Goal: Task Accomplishment & Management: Manage account settings

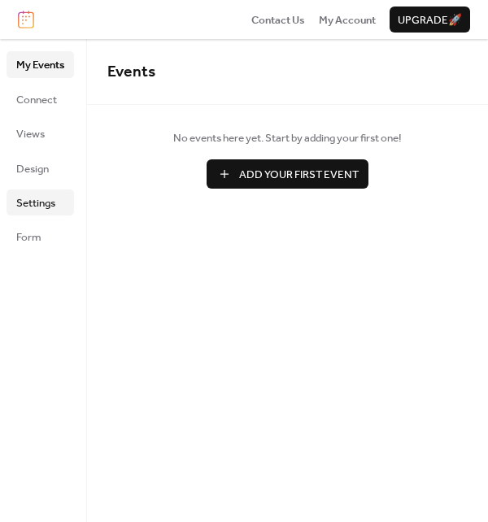
click at [28, 196] on span "Settings" at bounding box center [35, 203] width 39 height 16
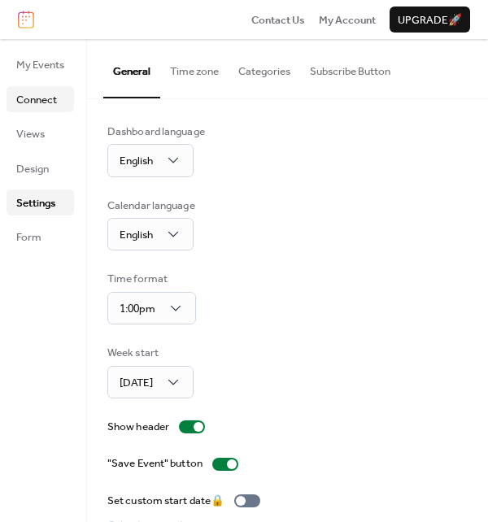
click at [46, 106] on span "Connect" at bounding box center [36, 100] width 41 height 16
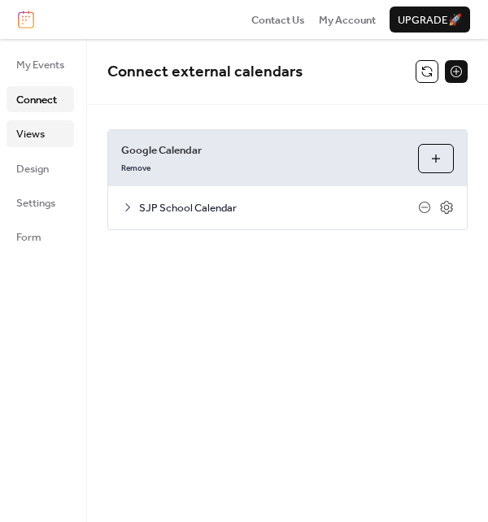
click at [46, 137] on link "Views" at bounding box center [40, 133] width 67 height 26
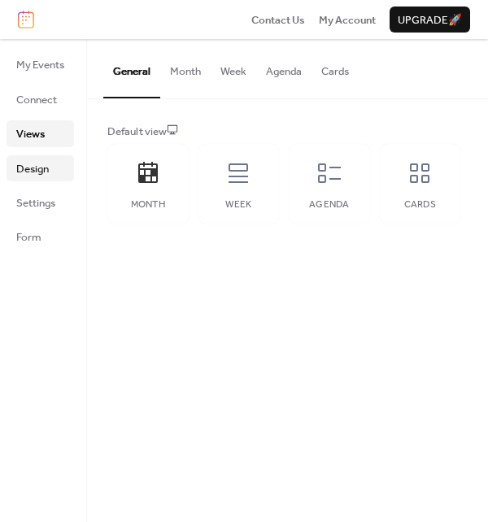
click at [39, 172] on span "Design" at bounding box center [32, 169] width 33 height 16
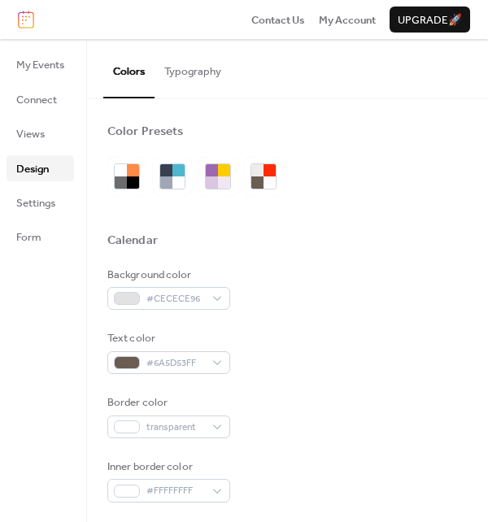
click at [424, 302] on div "Background color #CECECE96" at bounding box center [287, 289] width 360 height 44
click at [20, 59] on span "My Events" at bounding box center [40, 65] width 48 height 16
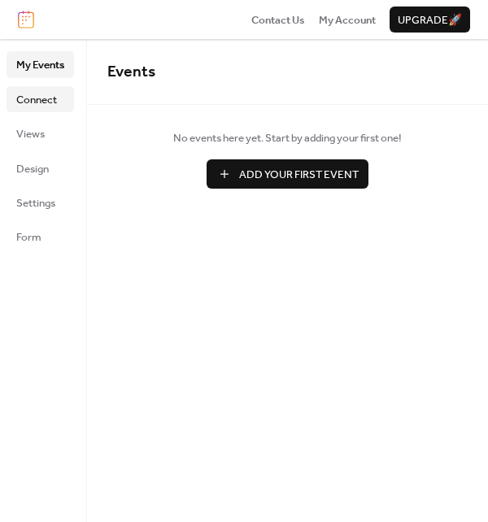
click at [26, 100] on span "Connect" at bounding box center [36, 100] width 41 height 16
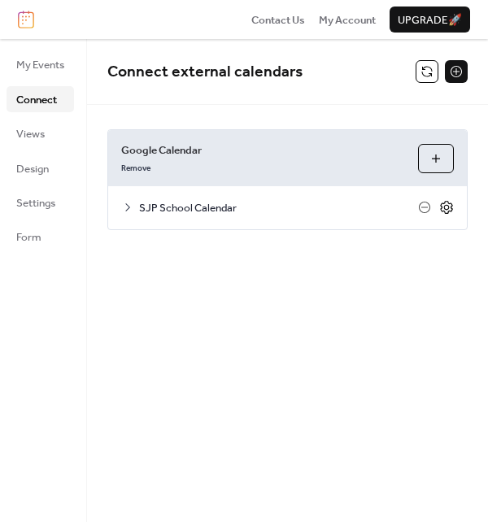
click at [444, 209] on icon at bounding box center [446, 207] width 15 height 15
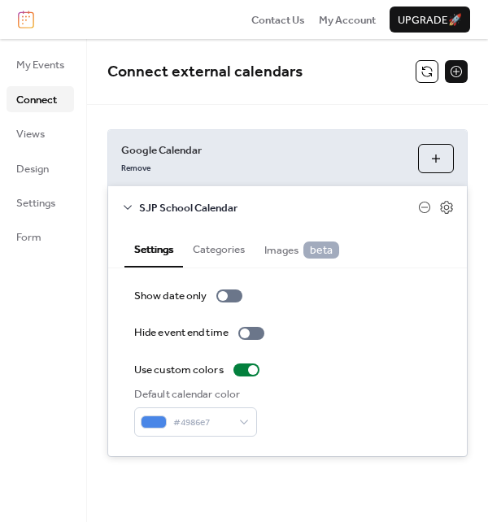
click at [227, 248] on button "Categories" at bounding box center [219, 247] width 72 height 37
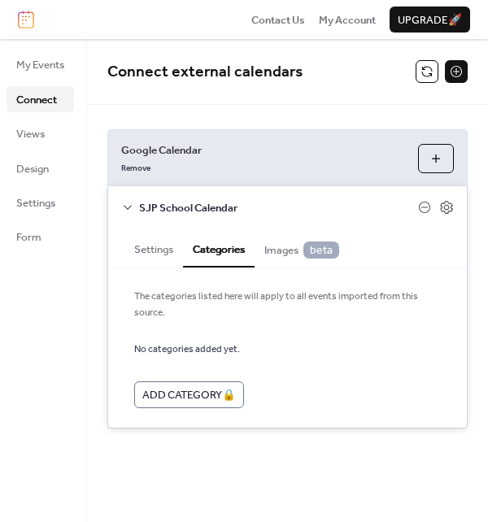
click at [285, 250] on span "Images beta" at bounding box center [301, 249] width 75 height 17
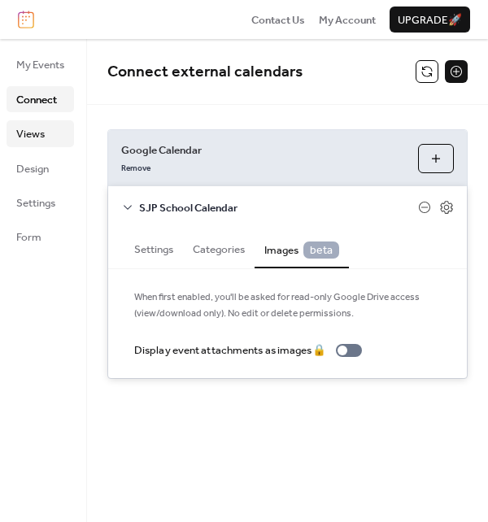
click at [41, 127] on span "Views" at bounding box center [30, 134] width 28 height 16
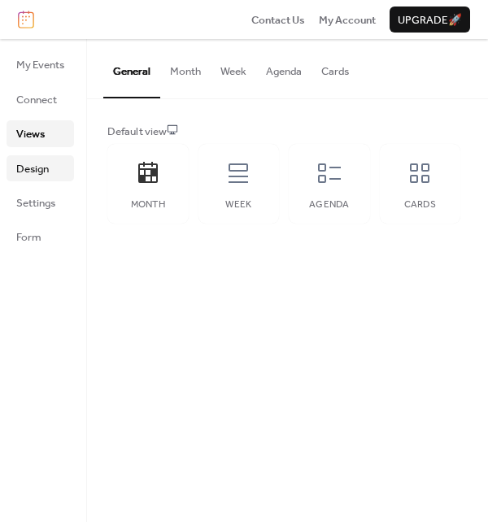
click at [42, 162] on span "Design" at bounding box center [32, 169] width 33 height 16
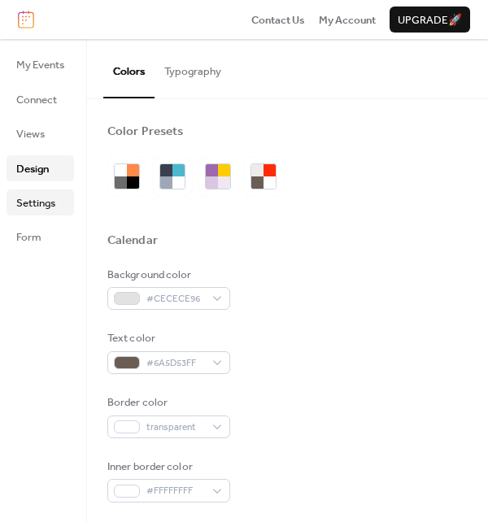
click at [43, 191] on link "Settings" at bounding box center [40, 202] width 67 height 26
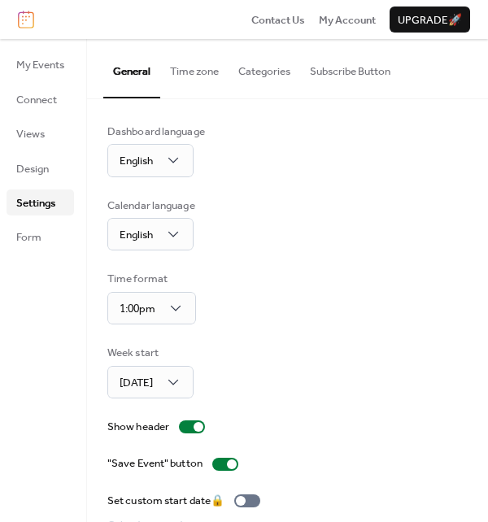
click at [429, 202] on div "Calendar language English" at bounding box center [287, 225] width 360 height 54
click at [364, 63] on button "Subscribe Button" at bounding box center [350, 67] width 100 height 57
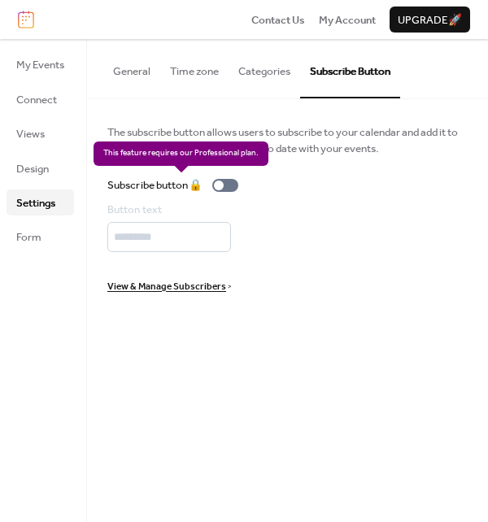
click at [239, 185] on div "Subscribe button 🔒" at bounding box center [175, 185] width 137 height 16
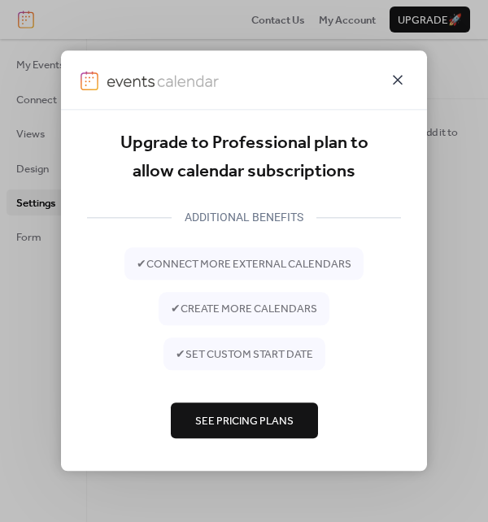
click at [405, 83] on icon at bounding box center [398, 80] width 20 height 20
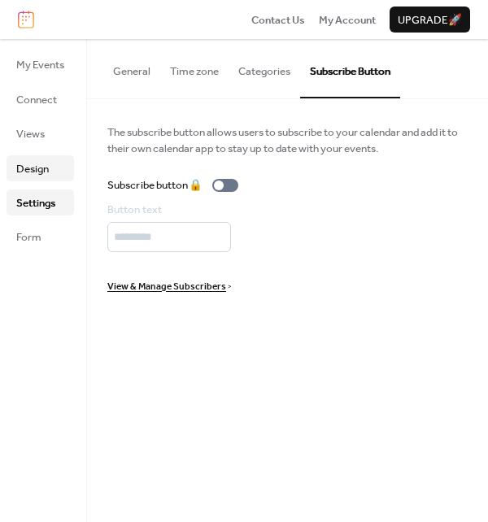
click at [33, 166] on span "Design" at bounding box center [32, 169] width 33 height 16
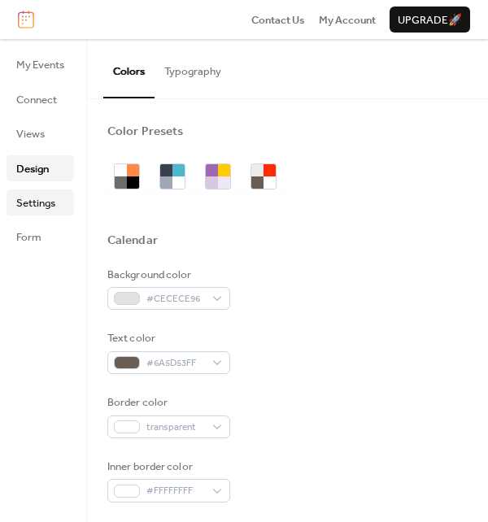
click at [37, 206] on span "Settings" at bounding box center [35, 203] width 39 height 16
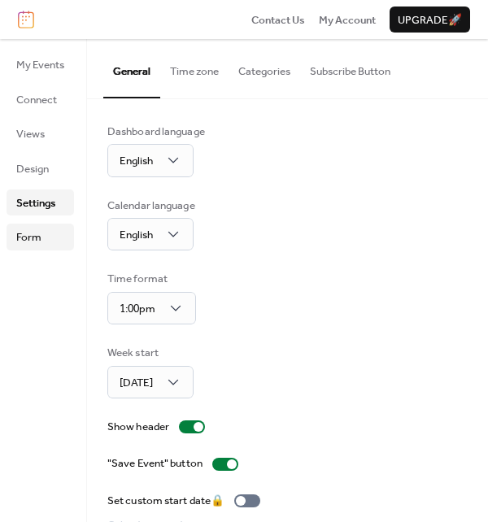
click at [42, 244] on link "Form" at bounding box center [40, 237] width 67 height 26
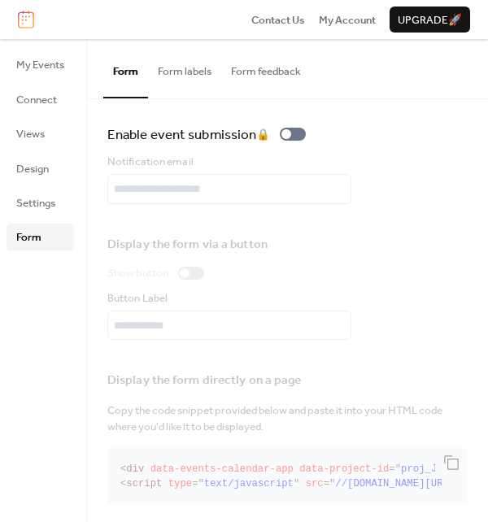
click at [402, 224] on div "Display the form via a button Show button Button Label" at bounding box center [287, 282] width 360 height 116
click at [189, 68] on button "Form labels" at bounding box center [184, 67] width 73 height 57
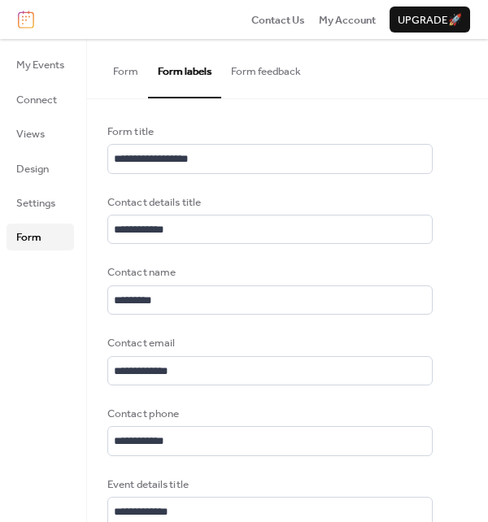
click at [268, 63] on button "Form feedback" at bounding box center [265, 67] width 89 height 57
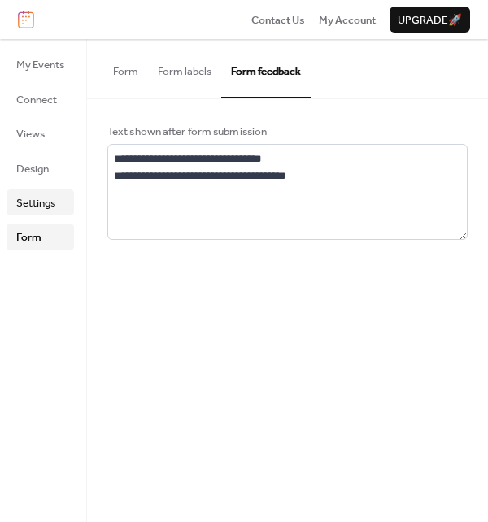
click at [39, 198] on span "Settings" at bounding box center [35, 203] width 39 height 16
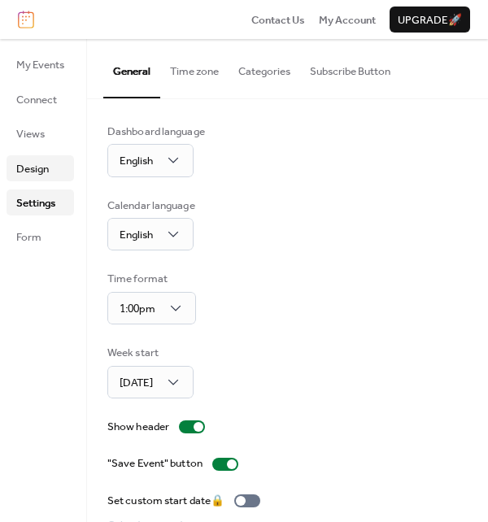
click at [41, 164] on span "Design" at bounding box center [32, 169] width 33 height 16
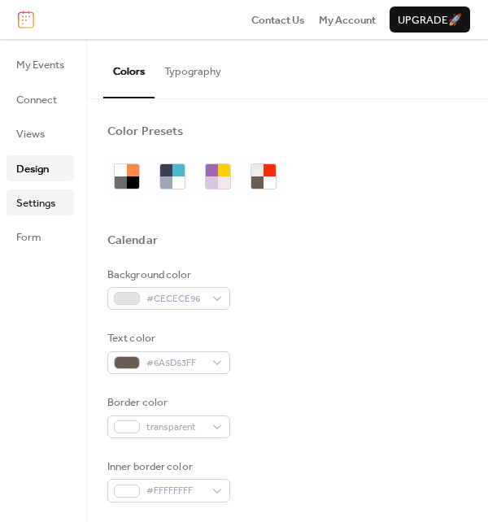
click at [42, 211] on span "Settings" at bounding box center [35, 203] width 39 height 16
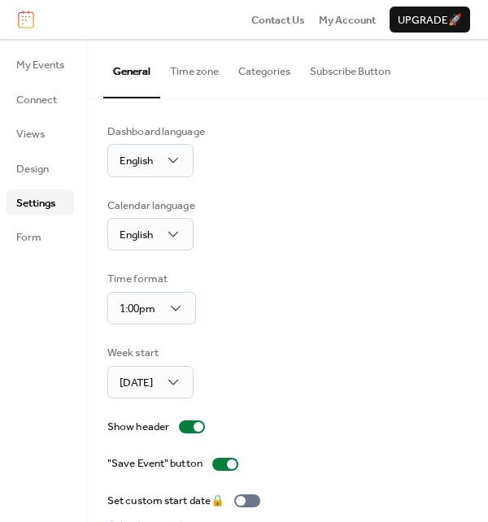
click at [267, 76] on button "Categories" at bounding box center [264, 67] width 72 height 57
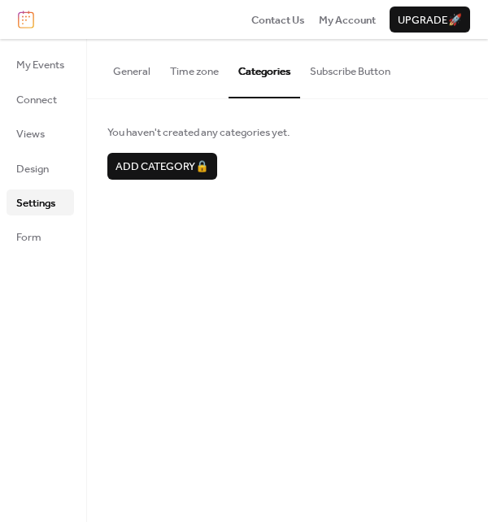
click at [334, 63] on button "Subscribe Button" at bounding box center [350, 67] width 100 height 57
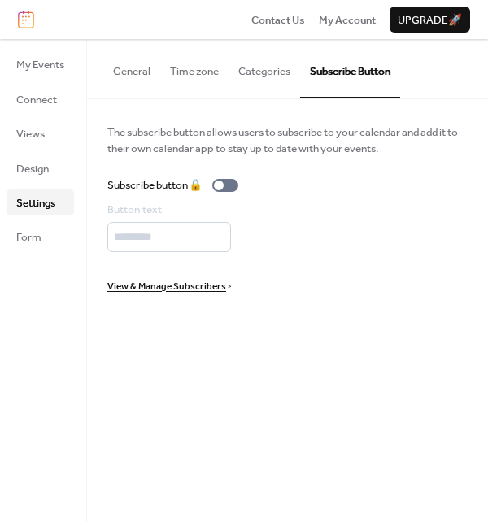
click at [195, 290] on span "View & Manage Subscribers" at bounding box center [166, 287] width 119 height 16
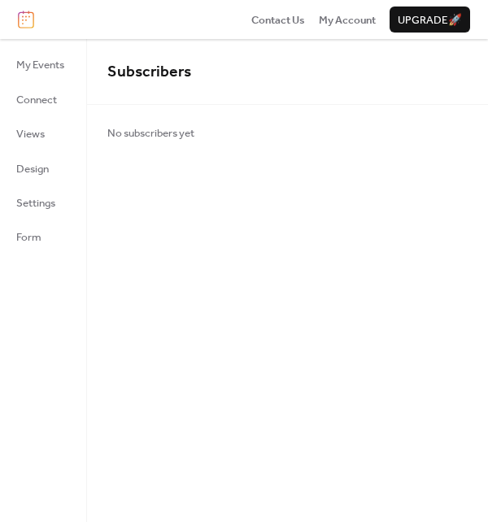
click at [53, 79] on ul "My Events Connect Views Design Settings Form" at bounding box center [40, 150] width 67 height 198
click at [50, 72] on span "My Events" at bounding box center [40, 65] width 48 height 16
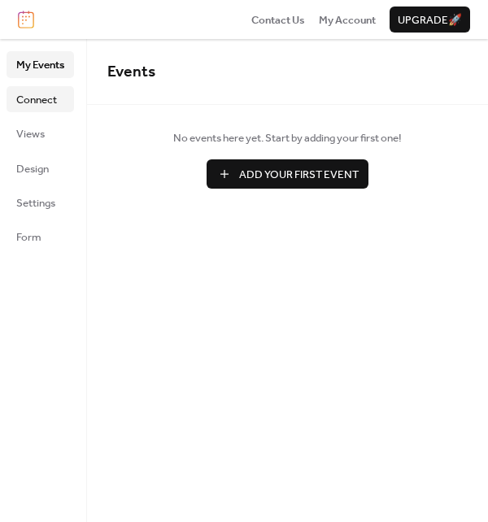
click at [38, 112] on ul "My Events Connect Views Design Settings Form" at bounding box center [40, 150] width 67 height 198
click at [40, 97] on span "Connect" at bounding box center [36, 100] width 41 height 16
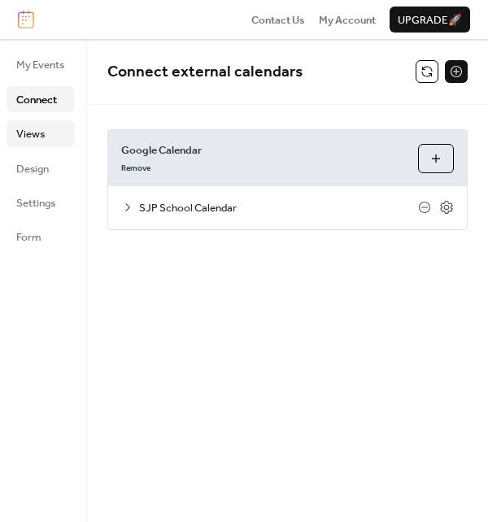
click at [41, 136] on span "Views" at bounding box center [30, 134] width 28 height 16
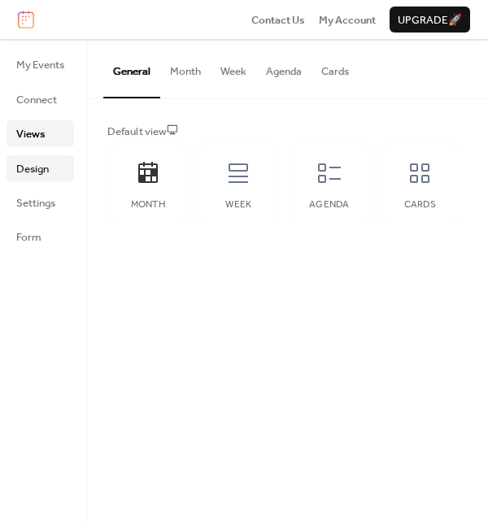
click at [47, 173] on span "Design" at bounding box center [32, 169] width 33 height 16
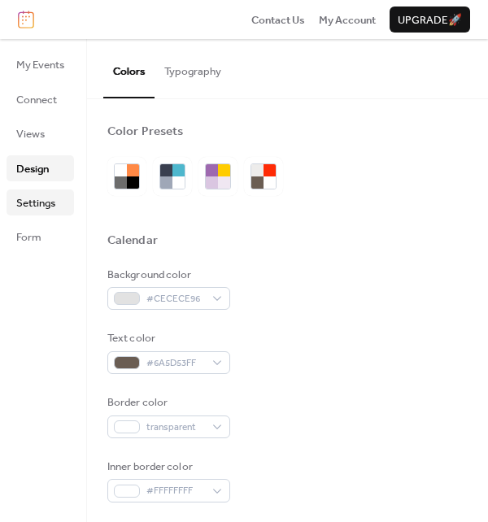
click at [57, 195] on link "Settings" at bounding box center [40, 202] width 67 height 26
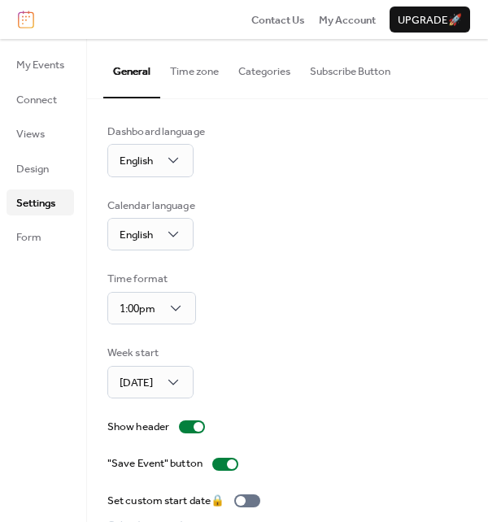
click at [441, 24] on span "Upgrade 🚀" at bounding box center [429, 20] width 64 height 16
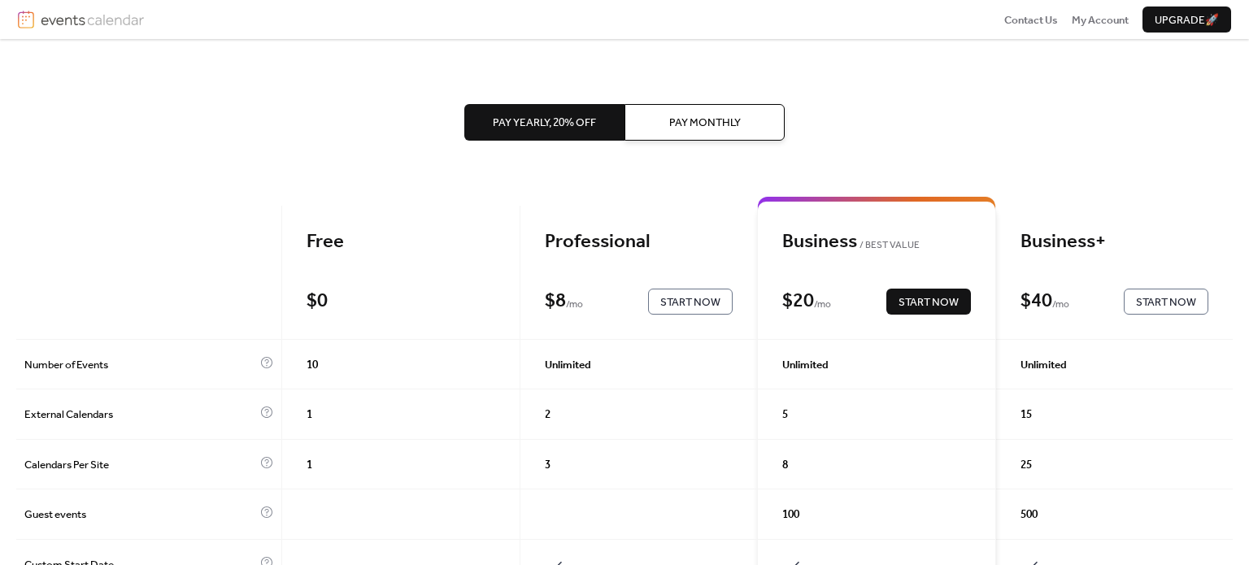
click at [580, 119] on span "Pay Yearly, 20% off" at bounding box center [544, 123] width 103 height 16
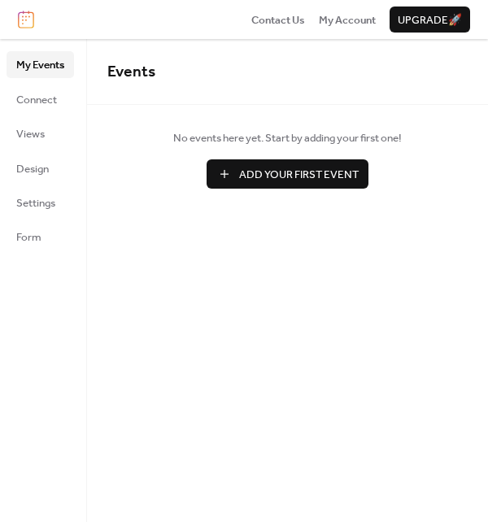
click at [30, 18] on img at bounding box center [26, 20] width 16 height 18
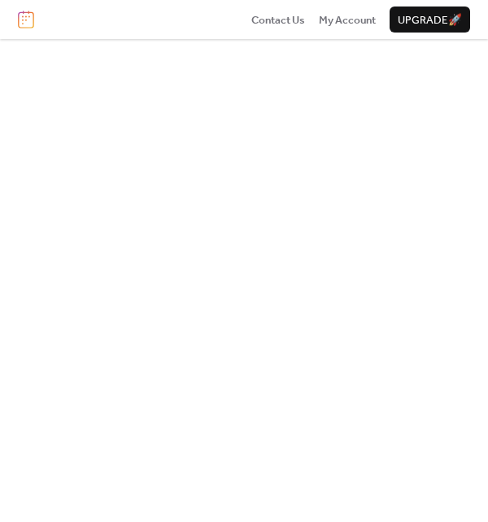
click at [33, 19] on img at bounding box center [26, 20] width 16 height 18
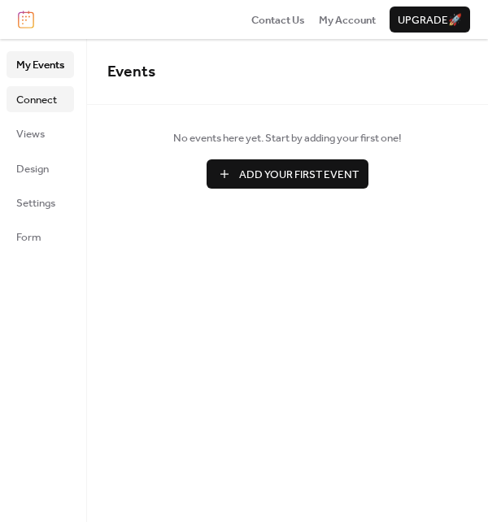
click at [42, 103] on span "Connect" at bounding box center [36, 100] width 41 height 16
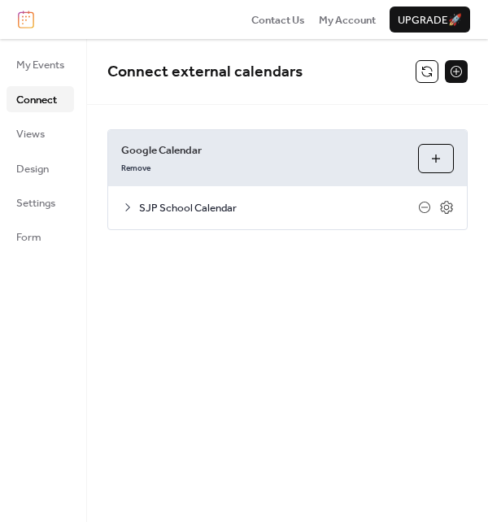
click at [125, 204] on icon at bounding box center [127, 207] width 13 height 13
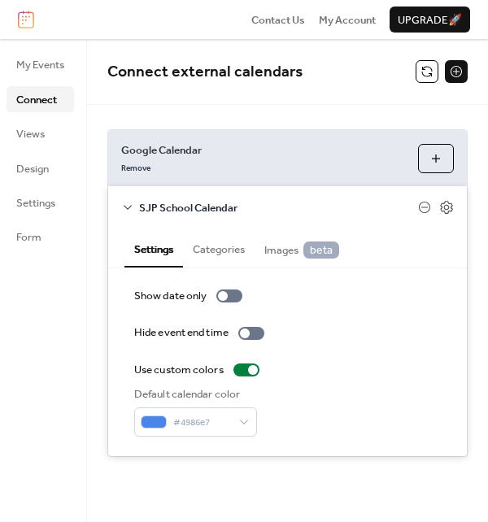
click at [226, 245] on button "Categories" at bounding box center [219, 247] width 72 height 37
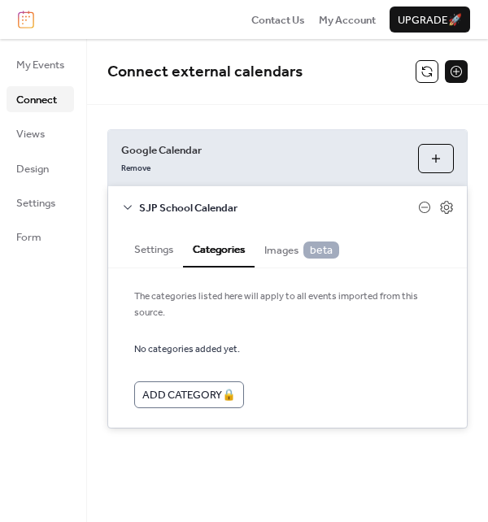
click at [285, 251] on span "Images beta" at bounding box center [301, 249] width 75 height 17
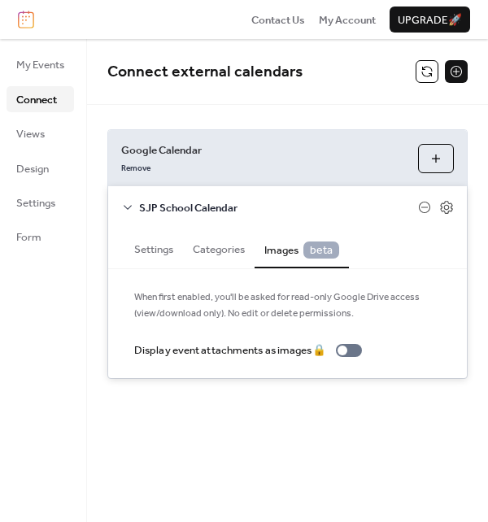
click at [240, 246] on button "Categories" at bounding box center [219, 247] width 72 height 37
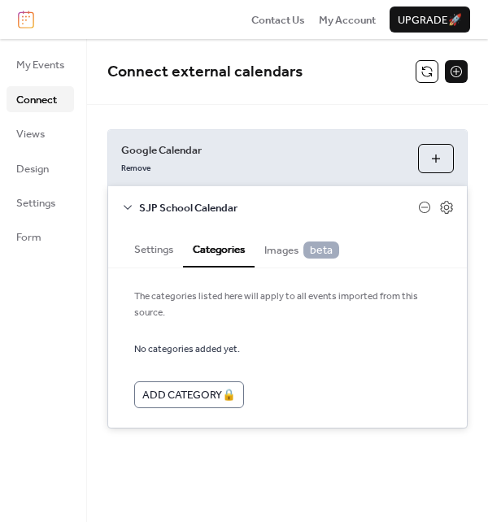
click at [159, 245] on button "Settings" at bounding box center [153, 247] width 59 height 37
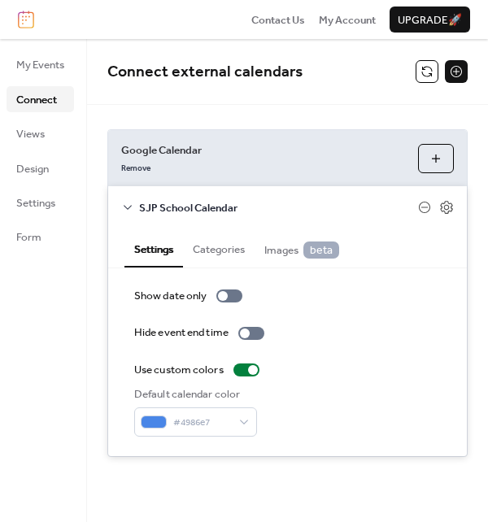
click at [98, 337] on div "Google Calendar Remove Choose Calendars SJP School Calendar Settings Categories…" at bounding box center [287, 293] width 401 height 376
click at [129, 200] on div "SJP School Calendar" at bounding box center [287, 207] width 358 height 42
click at [128, 204] on icon at bounding box center [127, 207] width 13 height 13
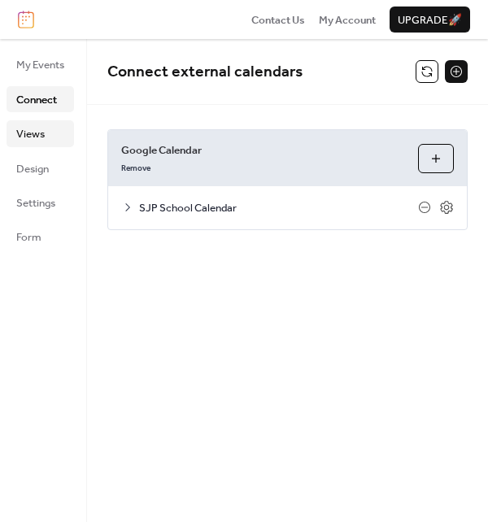
click at [52, 134] on link "Views" at bounding box center [40, 133] width 67 height 26
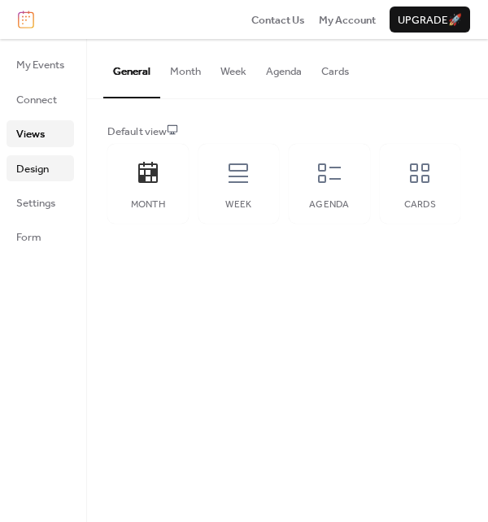
click at [32, 161] on span "Design" at bounding box center [32, 169] width 33 height 16
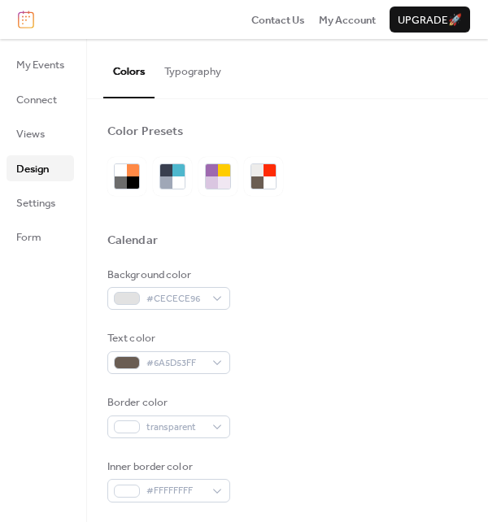
click at [351, 251] on div "Calendar" at bounding box center [287, 242] width 360 height 20
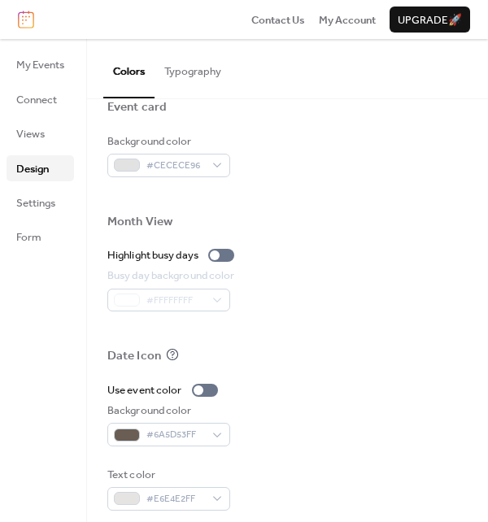
scroll to position [821, 0]
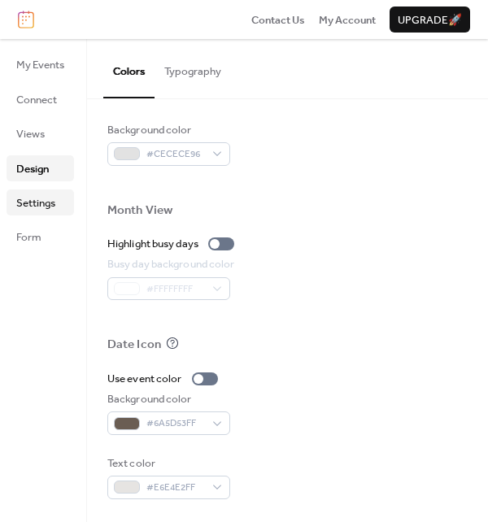
click at [39, 201] on span "Settings" at bounding box center [35, 203] width 39 height 16
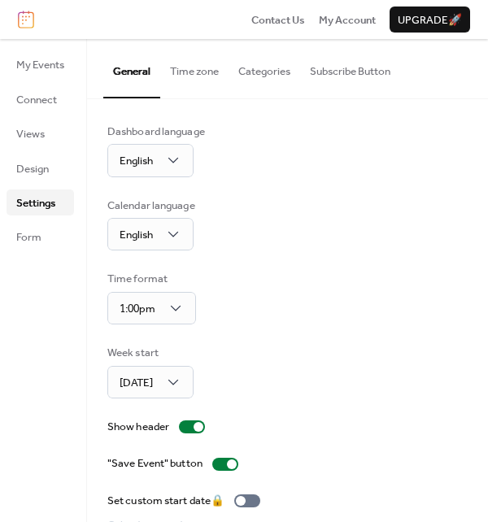
click at [388, 293] on div "Time format 1:00pm" at bounding box center [287, 298] width 360 height 54
click at [280, 68] on button "Categories" at bounding box center [264, 67] width 72 height 57
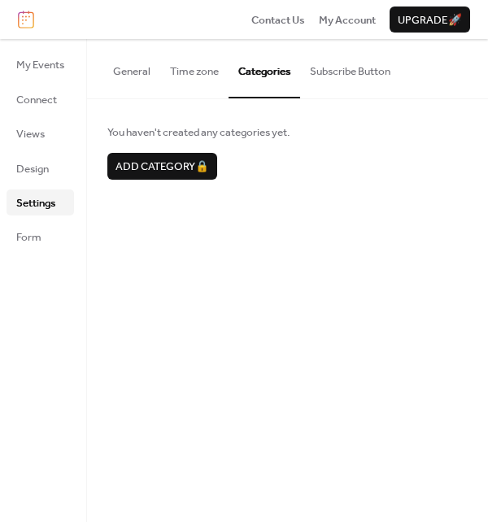
click at [351, 64] on button "Subscribe Button" at bounding box center [350, 67] width 100 height 57
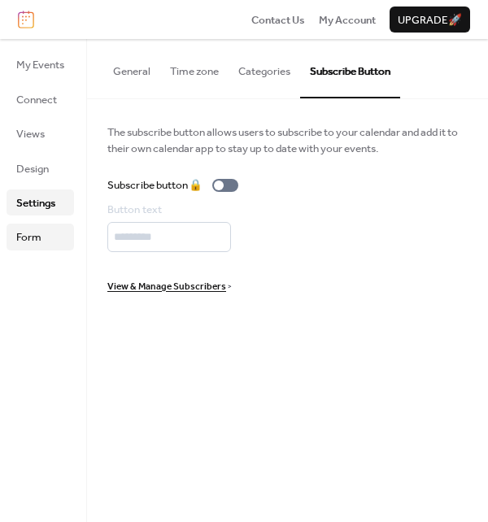
click at [31, 244] on span "Form" at bounding box center [28, 237] width 25 height 16
